Goal: Navigation & Orientation: Go to known website

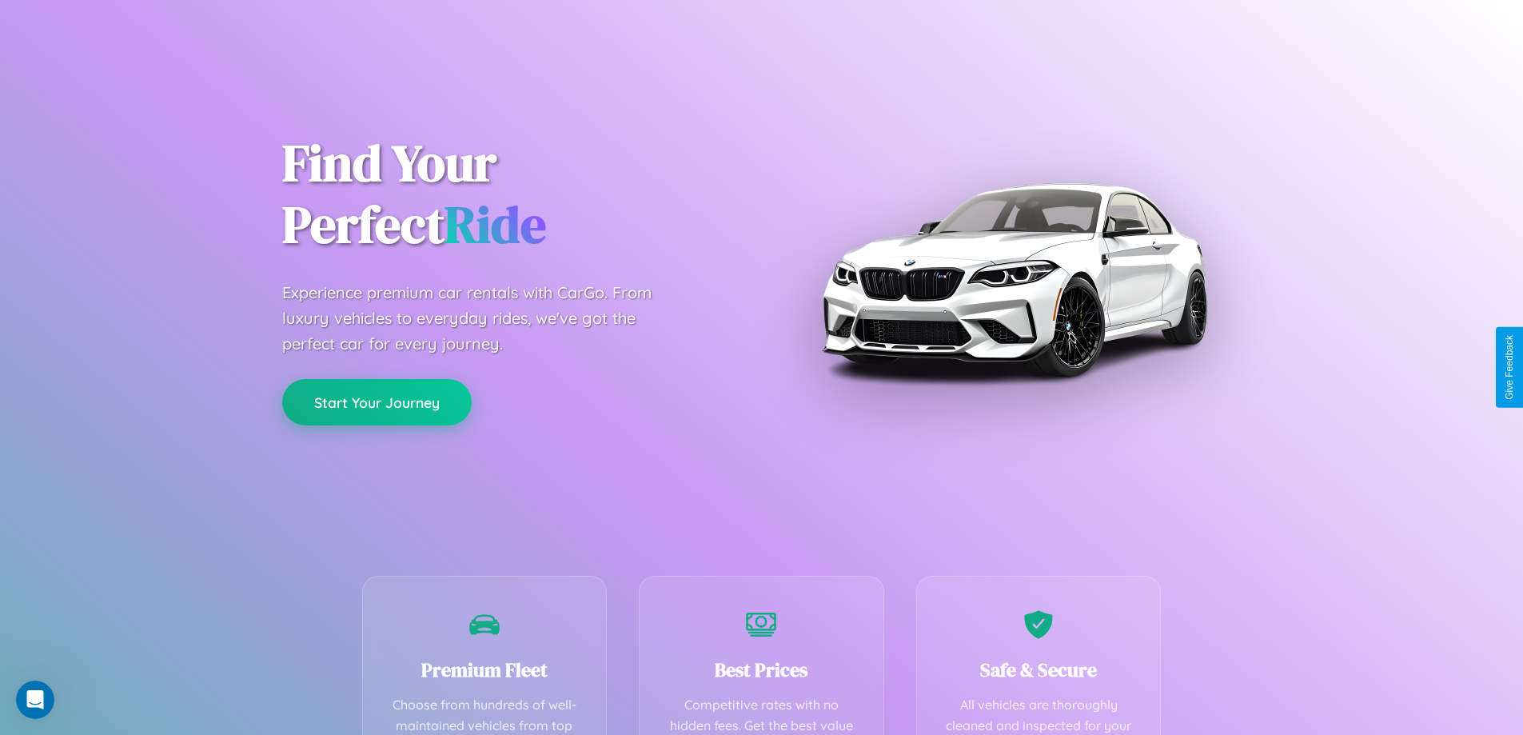
click at [377, 402] on button "Start Your Journey" at bounding box center [376, 402] width 189 height 46
click at [377, 401] on button "Start Your Journey" at bounding box center [376, 402] width 189 height 46
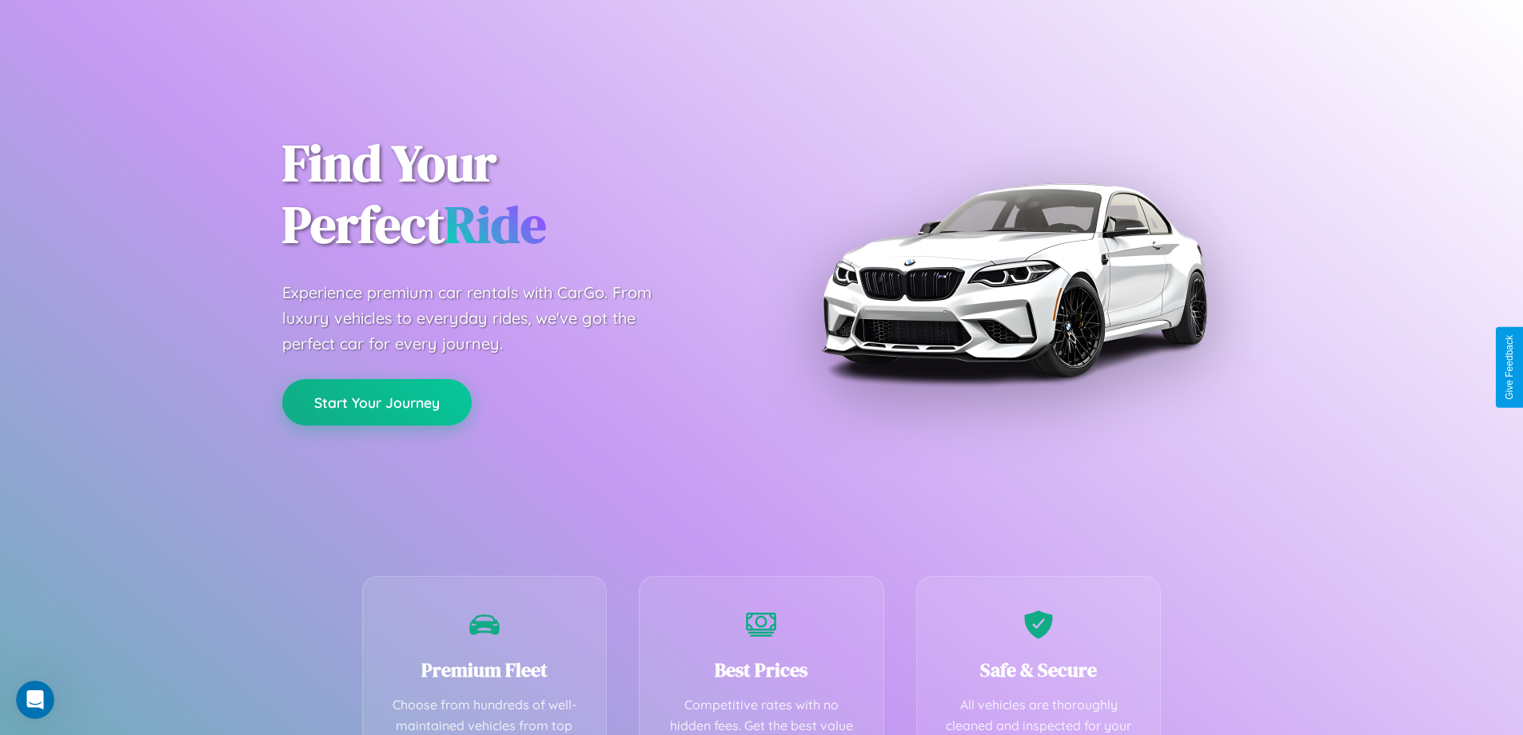
click at [377, 401] on button "Start Your Journey" at bounding box center [376, 402] width 189 height 46
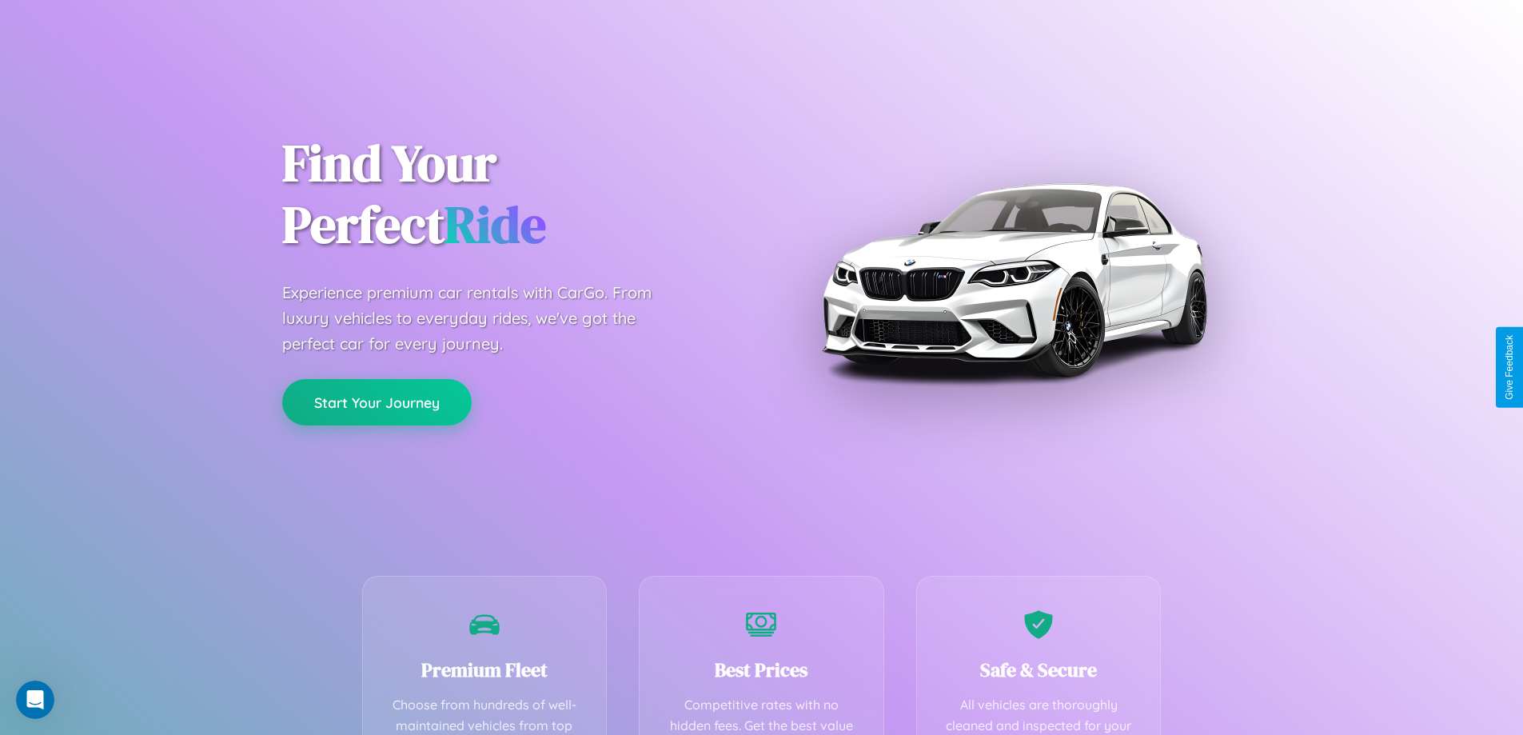
click at [377, 401] on button "Start Your Journey" at bounding box center [376, 402] width 189 height 46
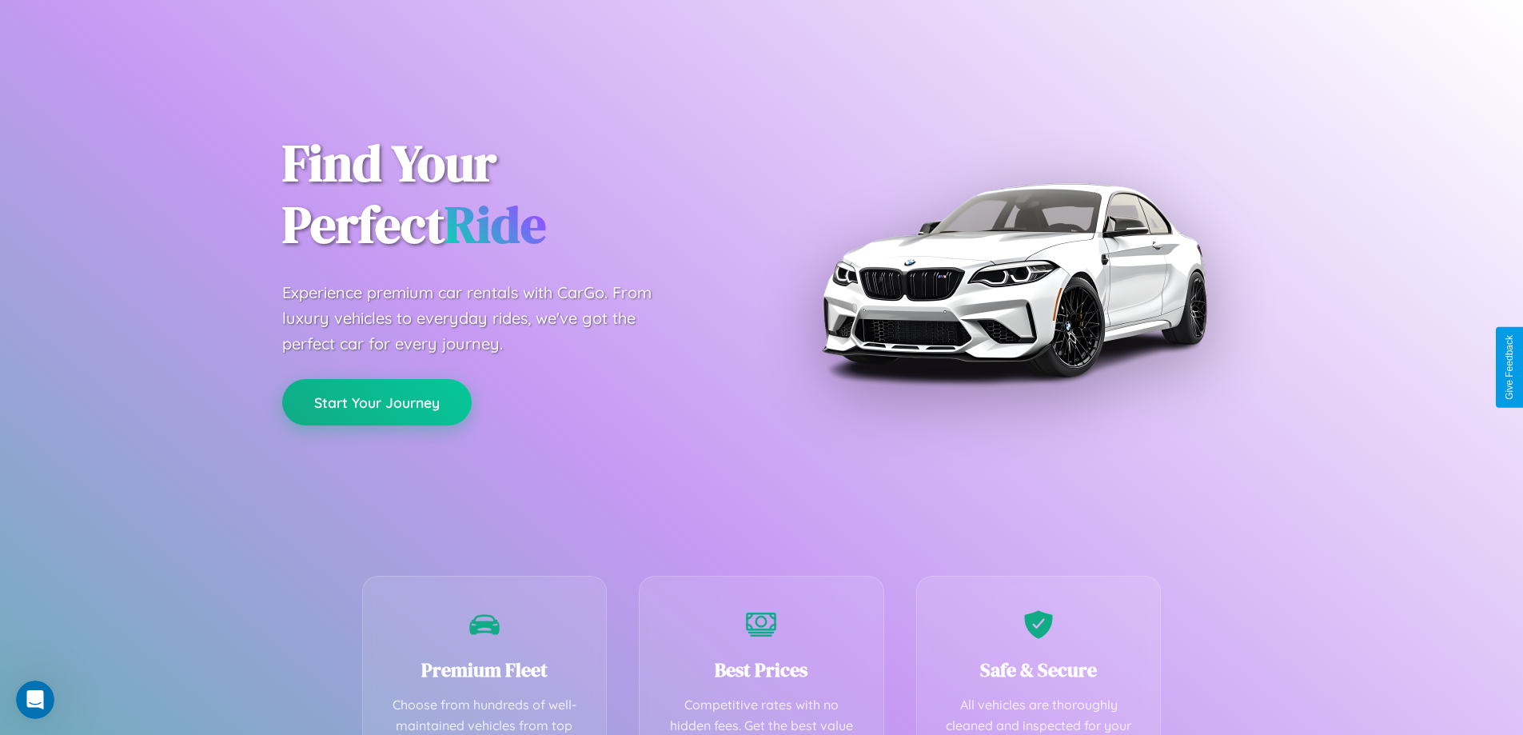
click at [377, 401] on button "Start Your Journey" at bounding box center [376, 402] width 189 height 46
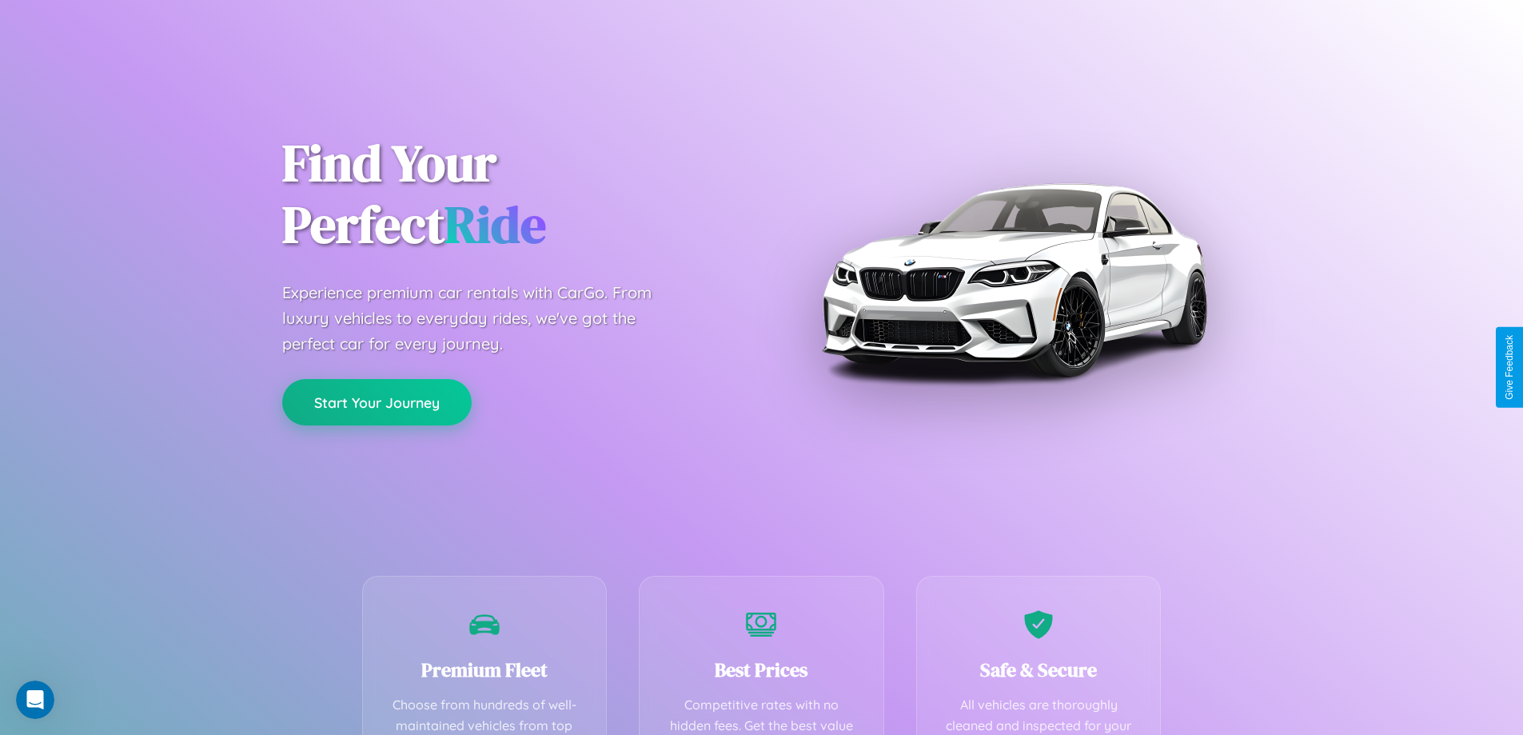
click at [377, 401] on button "Start Your Journey" at bounding box center [376, 402] width 189 height 46
